Goal: Information Seeking & Learning: Understand process/instructions

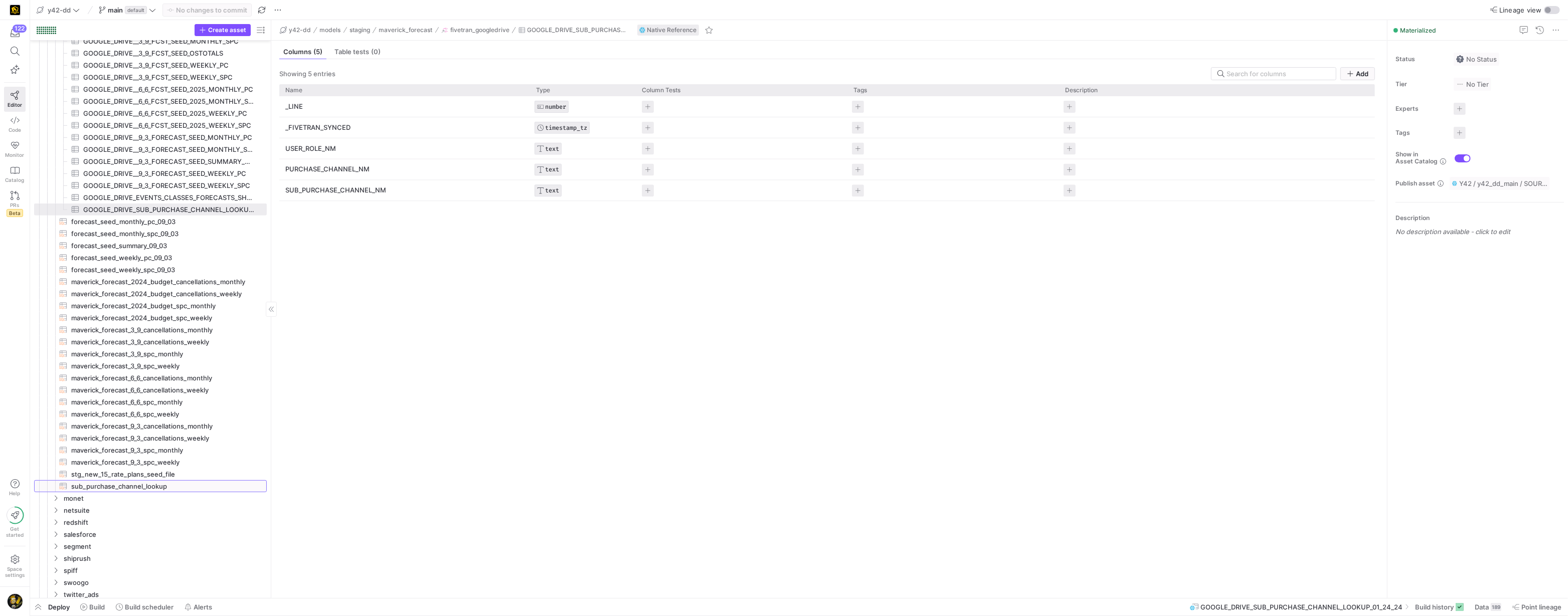
click at [153, 485] on span "sub_purchase_channel_lookup​​​​​​​​​​" at bounding box center [164, 486] width 184 height 11
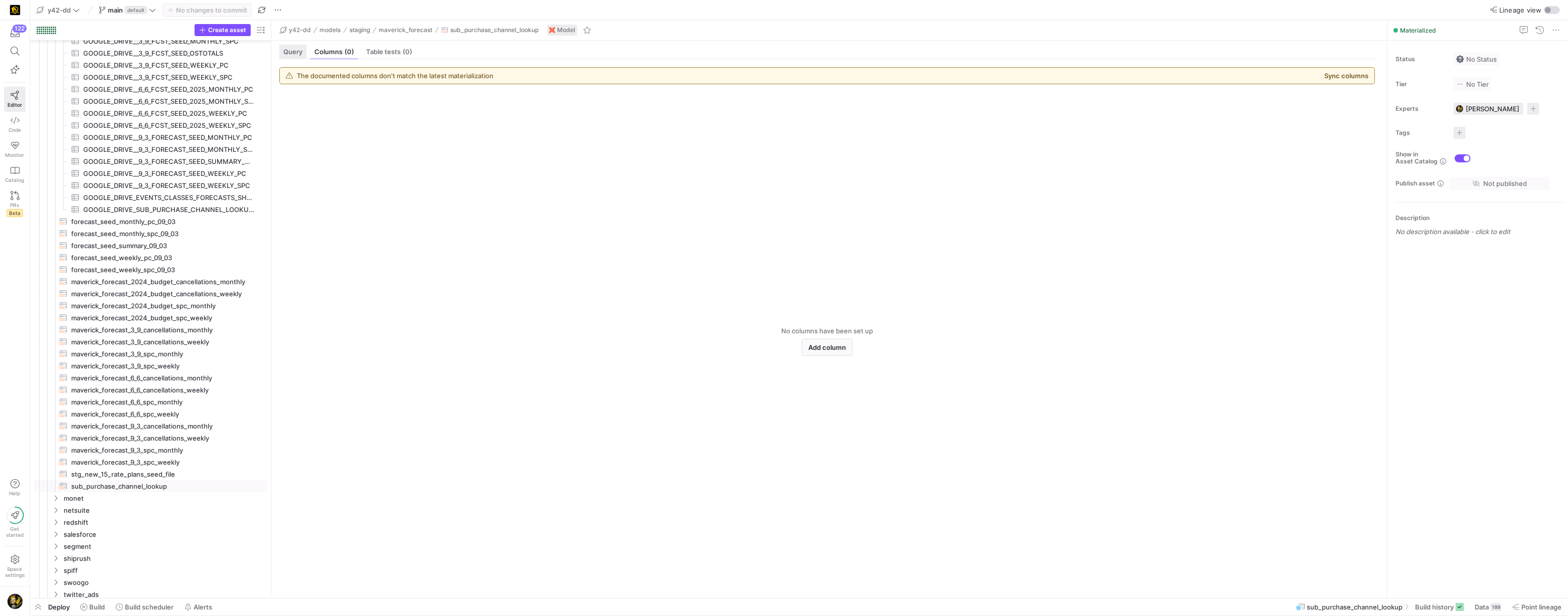
click at [292, 53] on span "Query" at bounding box center [293, 51] width 19 height 6
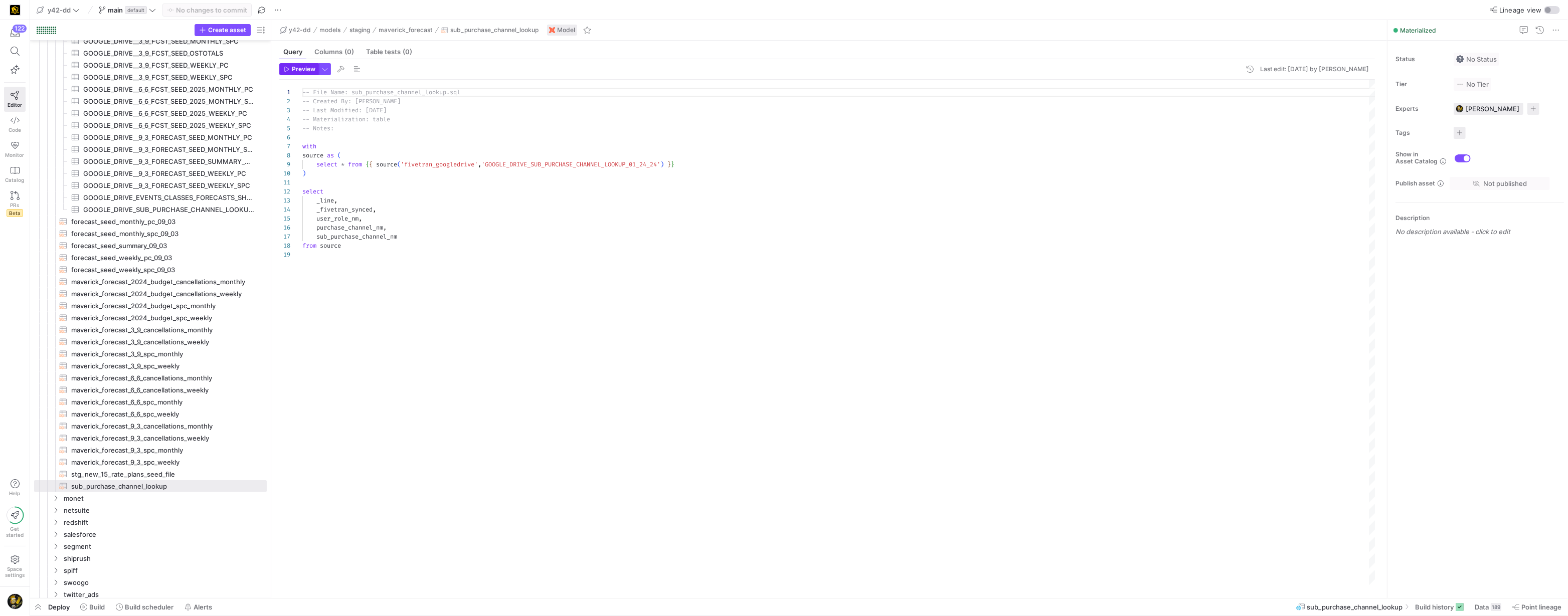
click at [302, 69] on span "Preview" at bounding box center [303, 69] width 23 height 7
